Goal: Information Seeking & Learning: Learn about a topic

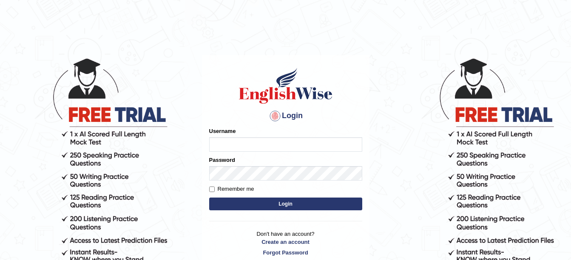
type input "amitpandey_parramatta"
click at [287, 205] on button "Login" at bounding box center [285, 204] width 153 height 13
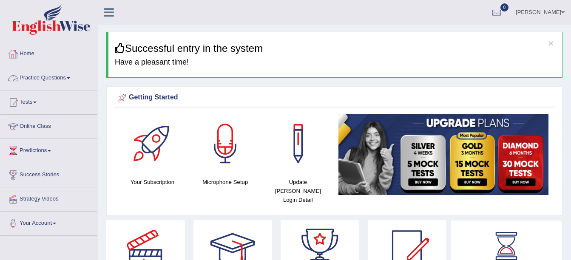
click at [35, 121] on link "Online Class" at bounding box center [48, 125] width 97 height 21
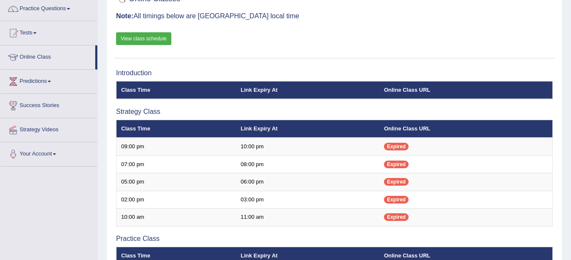
scroll to position [68, 0]
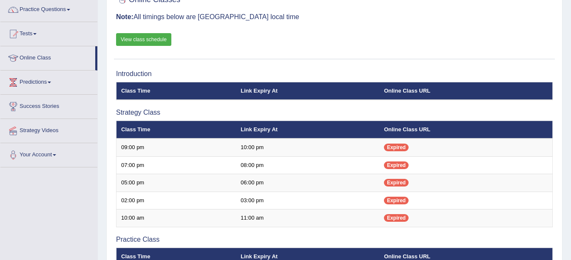
click at [140, 36] on link "View class schedule" at bounding box center [143, 39] width 55 height 13
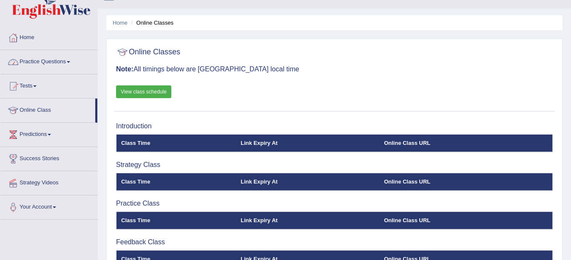
drag, startPoint x: 0, startPoint y: 0, endPoint x: 69, endPoint y: 60, distance: 91.5
click at [69, 60] on link "Practice Questions" at bounding box center [48, 60] width 97 height 21
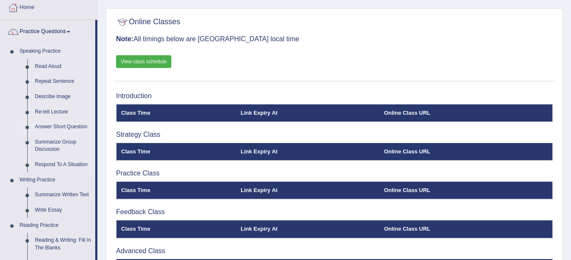
scroll to position [47, 0]
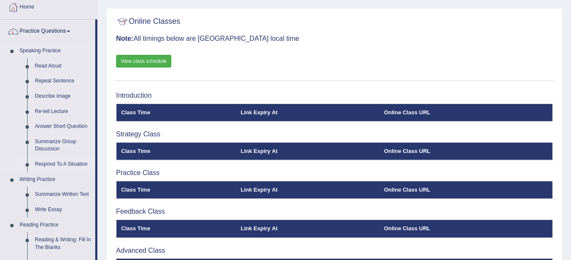
click at [62, 161] on link "Respond To A Situation" at bounding box center [63, 164] width 64 height 15
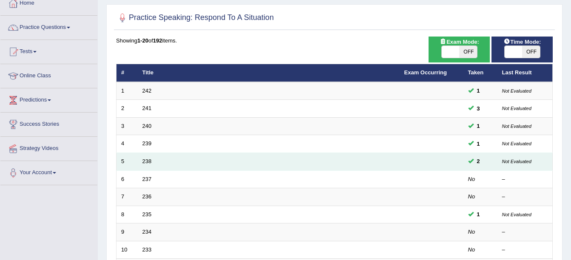
scroll to position [51, 0]
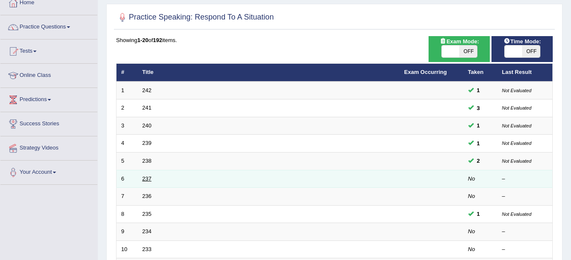
click at [145, 179] on link "237" at bounding box center [146, 179] width 9 height 6
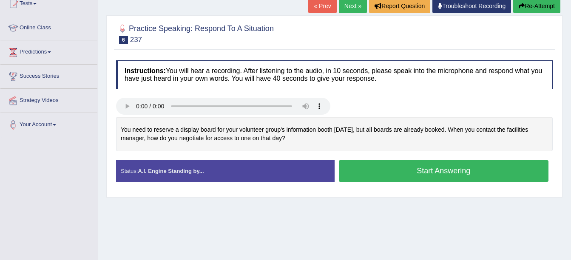
scroll to position [99, 0]
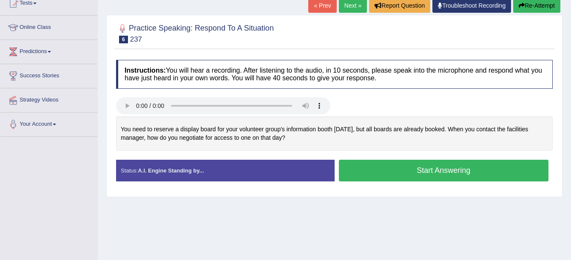
drag, startPoint x: 283, startPoint y: 137, endPoint x: 167, endPoint y: 128, distance: 115.9
click at [167, 128] on div "You need to reserve a display board for your volunteer group's information boot…" at bounding box center [334, 133] width 436 height 34
click at [385, 176] on button "Start Answering" at bounding box center [444, 171] width 210 height 22
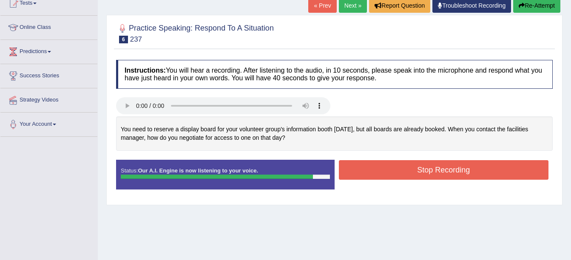
click at [388, 173] on button "Stop Recording" at bounding box center [444, 170] width 210 height 20
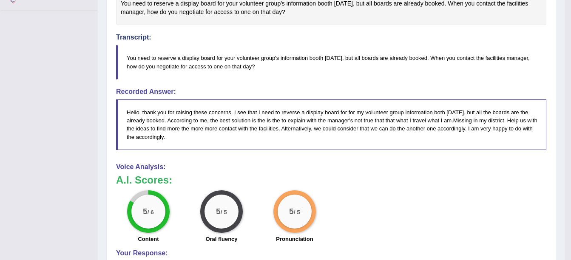
scroll to position [229, 0]
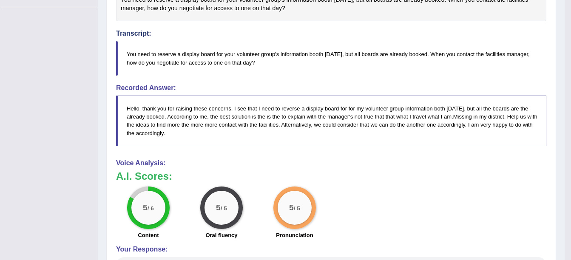
drag, startPoint x: 183, startPoint y: 136, endPoint x: 116, endPoint y: 107, distance: 73.3
click at [116, 107] on div "Instructions: You will hear a recording. After listening to the audio, in 10 se…" at bounding box center [331, 147] width 434 height 442
drag, startPoint x: 177, startPoint y: 130, endPoint x: 151, endPoint y: 114, distance: 30.5
click at [151, 114] on blockquote "Hello, thank you for raising these concerns. I see that I need to reverse a dis…" at bounding box center [331, 121] width 430 height 50
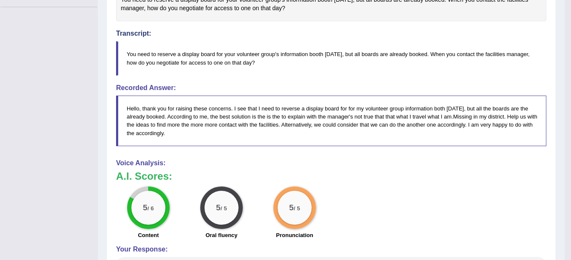
click at [151, 114] on blockquote "Hello, thank you for raising these concerns. I see that I need to reverse a dis…" at bounding box center [331, 121] width 430 height 50
drag, startPoint x: 126, startPoint y: 105, endPoint x: 191, endPoint y: 136, distance: 71.9
click at [191, 136] on blockquote "Hello, thank you for raising these concerns. I see that I need to reverse a dis…" at bounding box center [331, 121] width 430 height 50
drag, startPoint x: 176, startPoint y: 132, endPoint x: 149, endPoint y: 108, distance: 36.4
click at [140, 110] on blockquote "Hello, thank you for raising these concerns. I see that I need to reverse a dis…" at bounding box center [331, 121] width 430 height 50
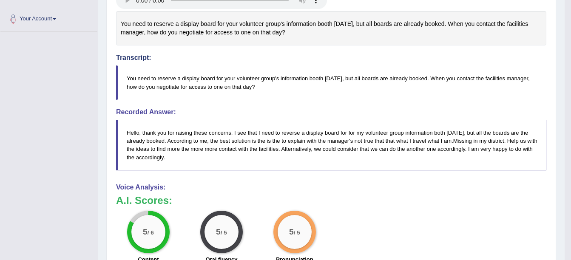
scroll to position [204, 0]
click at [278, 86] on blockquote "You need to reserve a display board for your volunteer group's information boot…" at bounding box center [331, 83] width 430 height 34
drag, startPoint x: 278, startPoint y: 86, endPoint x: 167, endPoint y: 75, distance: 111.0
click at [167, 75] on blockquote "You need to reserve a display board for your volunteer group's information boot…" at bounding box center [331, 83] width 430 height 34
drag, startPoint x: 133, startPoint y: 77, endPoint x: 259, endPoint y: 91, distance: 126.6
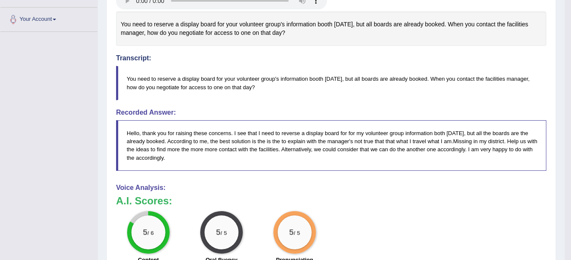
click at [259, 91] on blockquote "You need to reserve a display board for your volunteer group's information boot…" at bounding box center [331, 83] width 430 height 34
drag, startPoint x: 307, startPoint y: 31, endPoint x: 119, endPoint y: 23, distance: 188.0
click at [119, 23] on div "You need to reserve a display board for your volunteer group's information boot…" at bounding box center [331, 28] width 430 height 34
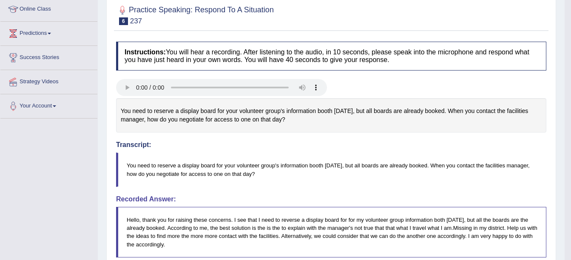
scroll to position [0, 0]
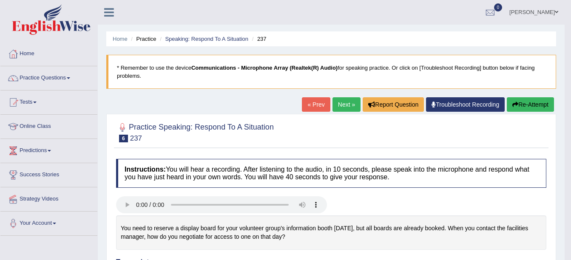
click at [349, 104] on link "Next »" at bounding box center [346, 104] width 28 height 14
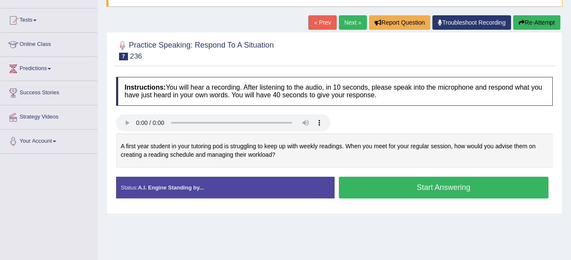
click at [414, 190] on button "Start Answering" at bounding box center [444, 188] width 210 height 22
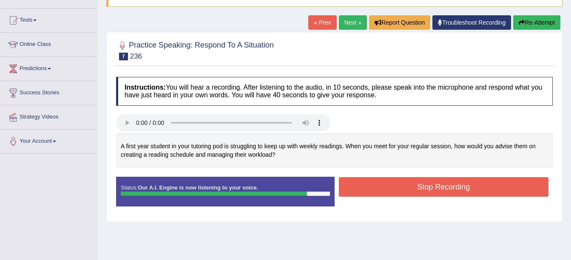
click at [424, 189] on button "Stop Recording" at bounding box center [444, 187] width 210 height 20
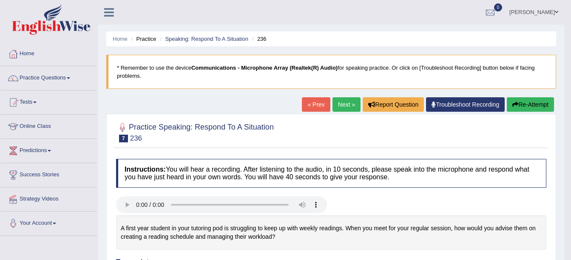
click at [70, 77] on span at bounding box center [68, 78] width 3 height 2
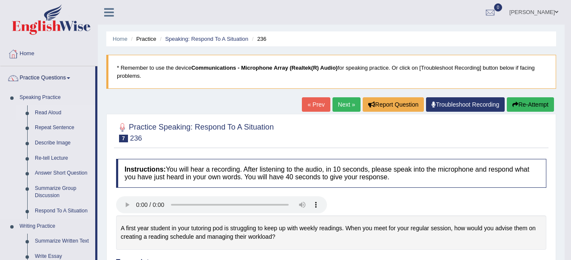
click at [54, 110] on link "Read Aloud" at bounding box center [63, 112] width 64 height 15
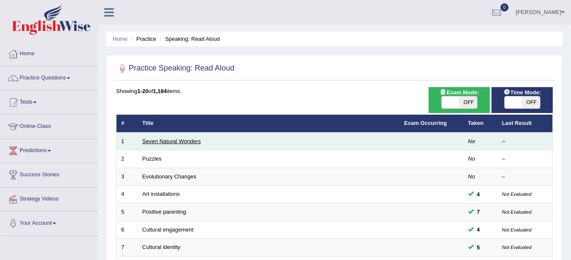
click at [178, 142] on link "Seven Natural Wonders" at bounding box center [171, 141] width 59 height 6
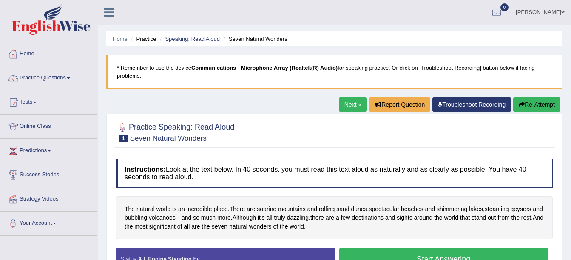
scroll to position [74, 0]
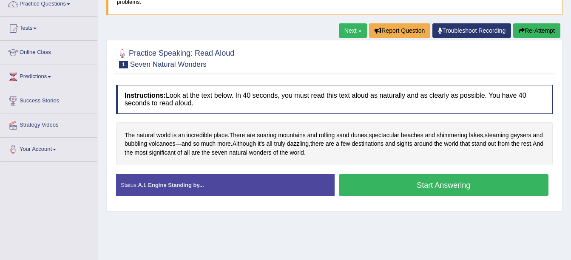
click at [370, 189] on button "Start Answering" at bounding box center [444, 185] width 210 height 22
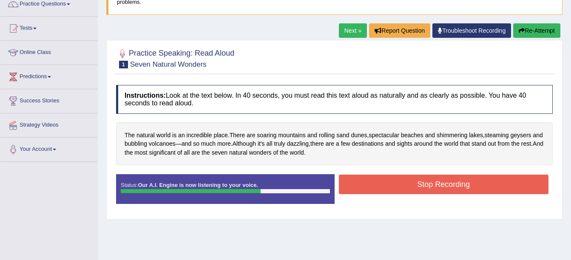
click at [379, 185] on button "Stop Recording" at bounding box center [444, 185] width 210 height 20
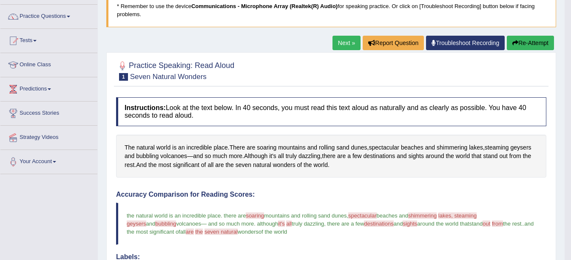
scroll to position [60, 0]
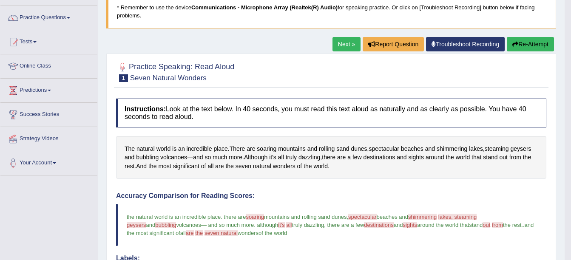
click at [525, 42] on button "Re-Attempt" at bounding box center [530, 44] width 47 height 14
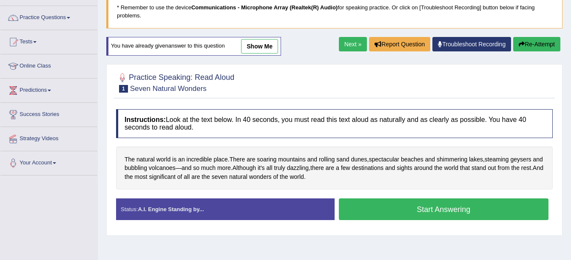
click at [374, 210] on button "Start Answering" at bounding box center [444, 209] width 210 height 22
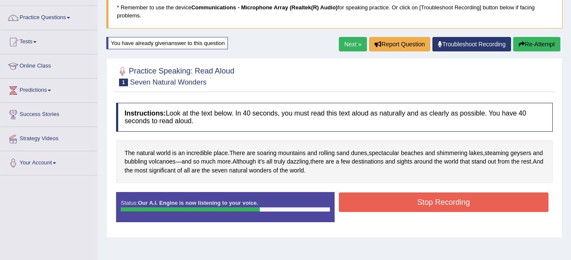
click at [389, 202] on button "Stop Recording" at bounding box center [444, 203] width 210 height 20
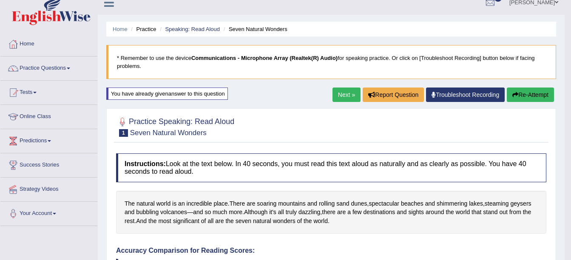
scroll to position [9, 0]
click at [344, 93] on link "Next »" at bounding box center [346, 95] width 28 height 14
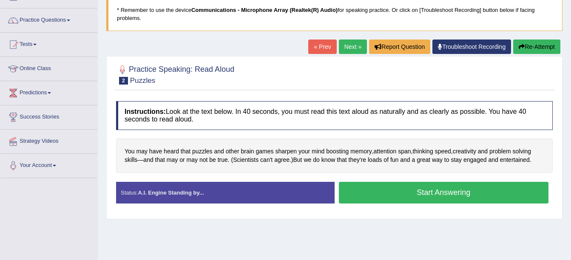
scroll to position [58, 0]
click at [371, 198] on button "Start Answering" at bounding box center [444, 193] width 210 height 22
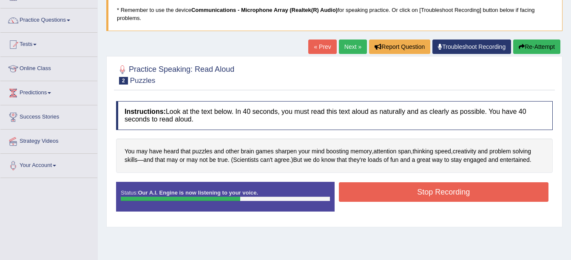
click at [399, 196] on button "Stop Recording" at bounding box center [444, 192] width 210 height 20
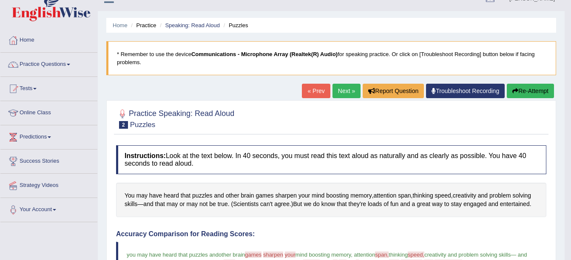
scroll to position [0, 0]
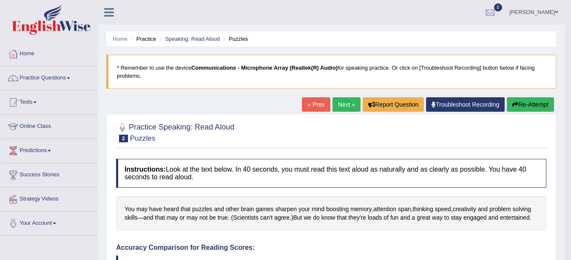
click at [538, 105] on button "Re-Attempt" at bounding box center [530, 104] width 47 height 14
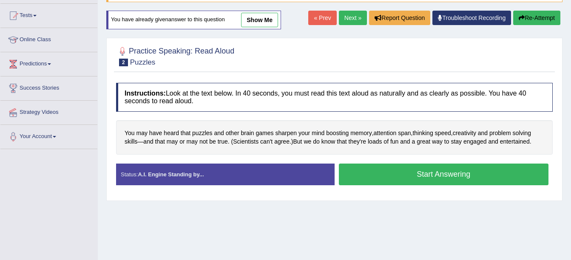
scroll to position [88, 0]
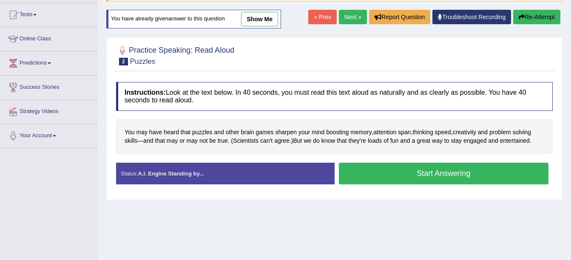
click at [363, 176] on button "Start Answering" at bounding box center [444, 174] width 210 height 22
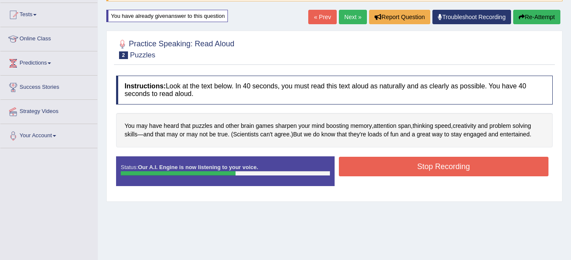
click at [383, 163] on button "Stop Recording" at bounding box center [444, 167] width 210 height 20
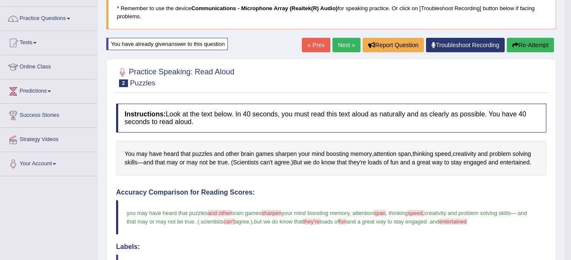
scroll to position [59, 0]
click at [344, 44] on link "Next »" at bounding box center [346, 45] width 28 height 14
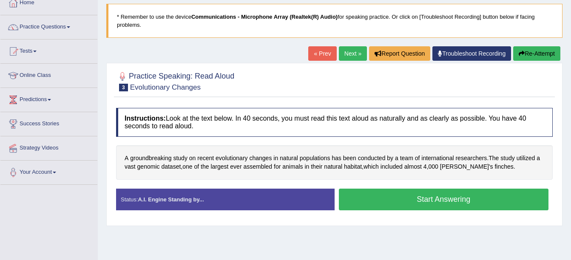
scroll to position [51, 0]
click at [383, 203] on button "Start Answering" at bounding box center [444, 200] width 210 height 22
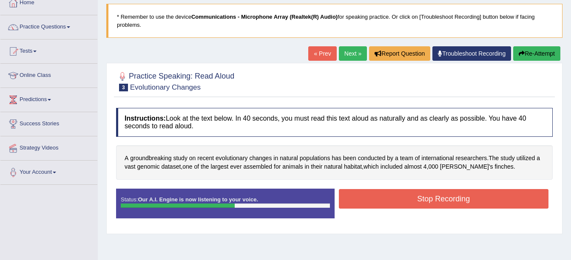
click at [387, 201] on button "Stop Recording" at bounding box center [444, 199] width 210 height 20
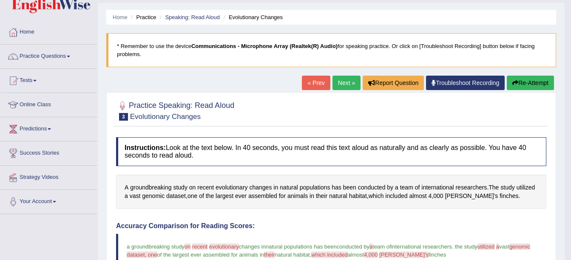
scroll to position [21, 0]
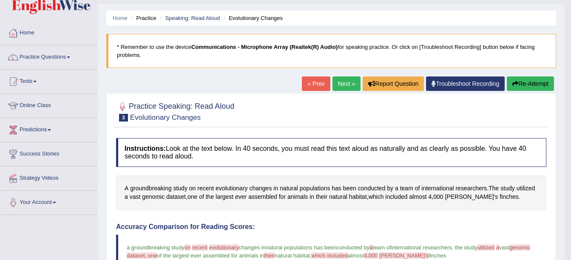
click at [343, 86] on link "Next »" at bounding box center [346, 83] width 28 height 14
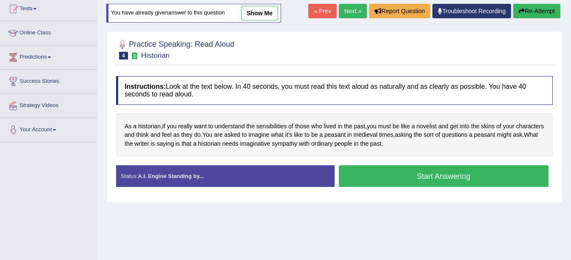
scroll to position [94, 0]
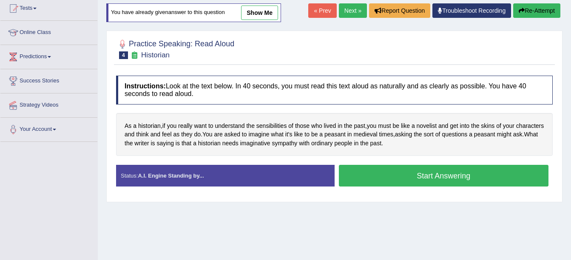
click at [398, 174] on button "Start Answering" at bounding box center [444, 176] width 210 height 22
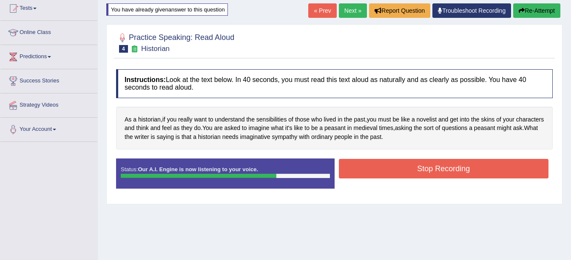
click at [404, 166] on button "Stop Recording" at bounding box center [444, 169] width 210 height 20
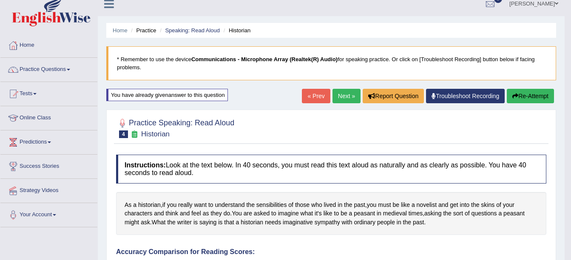
scroll to position [0, 0]
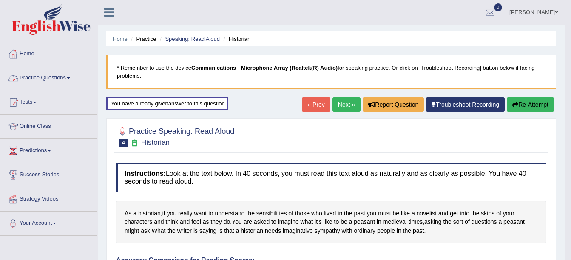
click at [70, 78] on span at bounding box center [68, 78] width 3 height 2
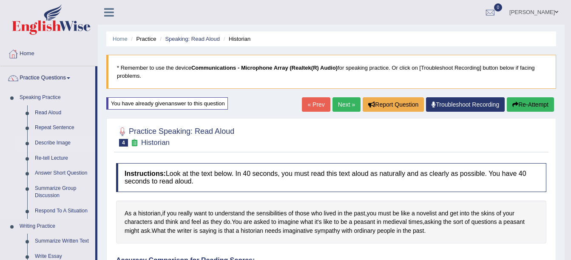
click at [52, 140] on link "Describe Image" at bounding box center [63, 143] width 64 height 15
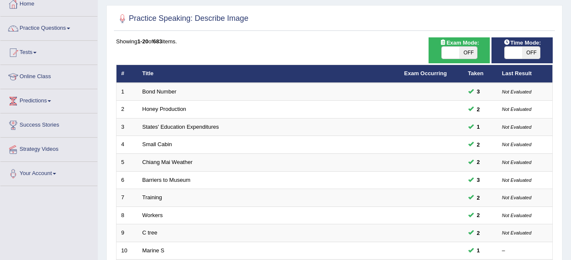
scroll to position [48, 0]
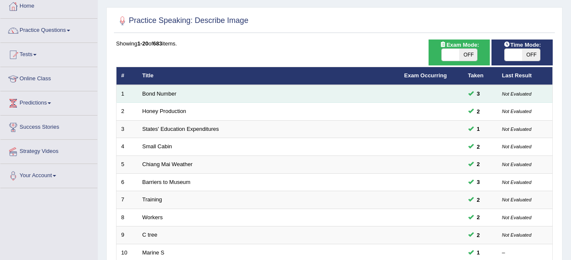
click at [161, 90] on td "Bond Number" at bounding box center [269, 94] width 262 height 18
click at [163, 92] on link "Bond Number" at bounding box center [159, 94] width 34 height 6
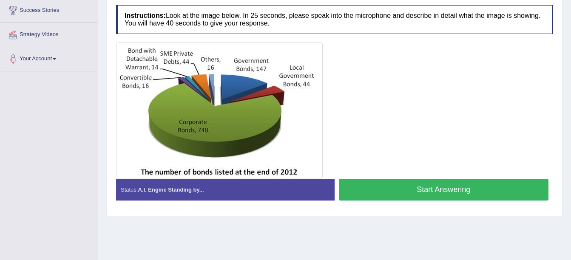
scroll to position [165, 0]
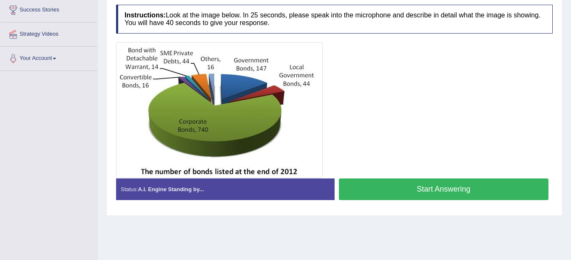
click at [363, 195] on button "Start Answering" at bounding box center [444, 189] width 210 height 22
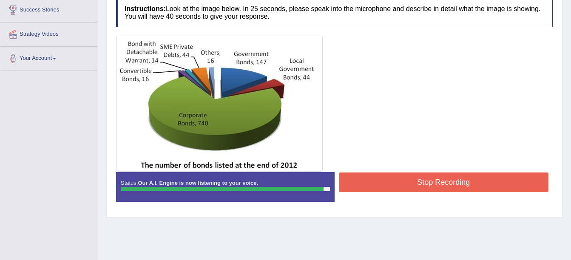
click at [413, 181] on button "Stop Recording" at bounding box center [444, 183] width 210 height 20
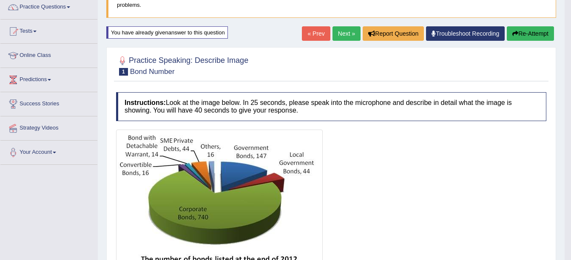
scroll to position [71, 0]
